Goal: Task Accomplishment & Management: Manage account settings

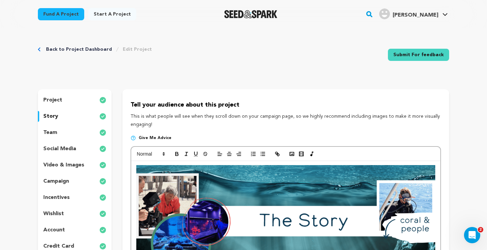
click at [50, 49] on link "Back to Project Dashboard" at bounding box center [79, 49] width 66 height 7
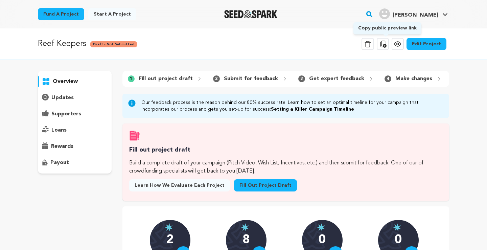
click at [386, 42] on icon at bounding box center [383, 44] width 8 height 8
